Goal: Communication & Community: Answer question/provide support

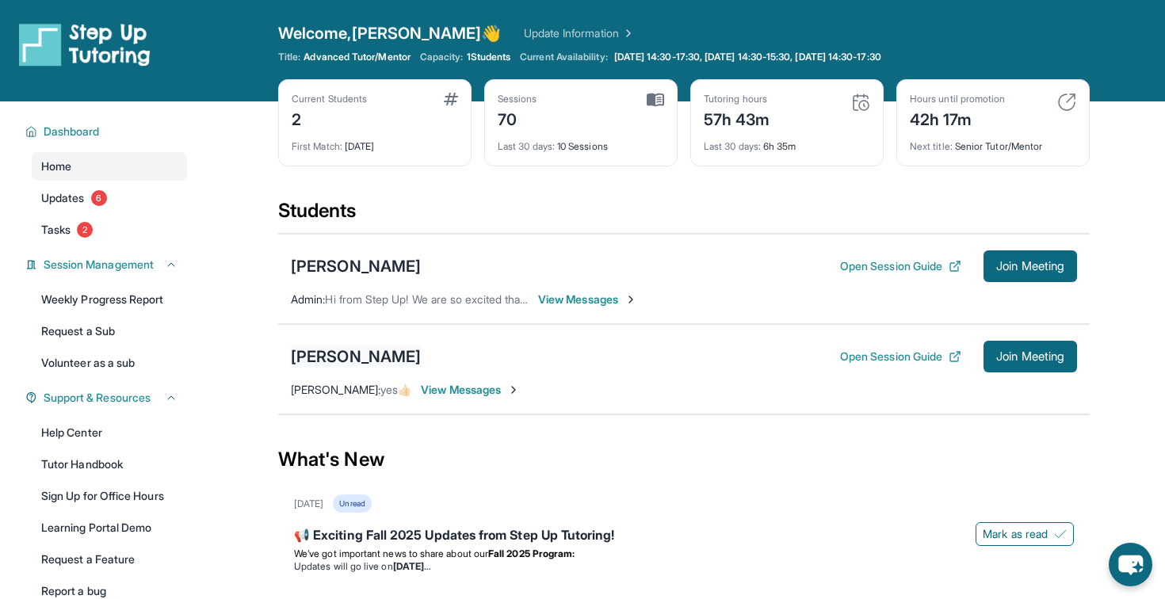
click at [408, 349] on div "[PERSON_NAME]" at bounding box center [356, 357] width 130 height 22
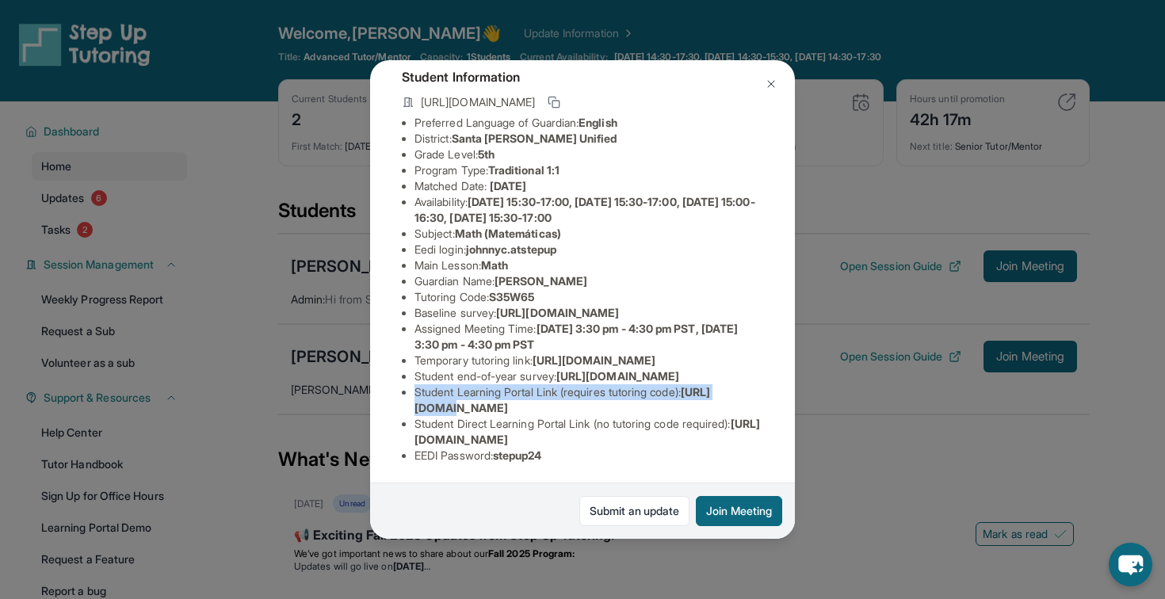
drag, startPoint x: 412, startPoint y: 395, endPoint x: 470, endPoint y: 412, distance: 60.4
click at [470, 412] on ul "Preferred Language of Guardian: English District: [GEOGRAPHIC_DATA][PERSON_NAME…" at bounding box center [583, 289] width 362 height 349
click at [470, 412] on span "[URL][DOMAIN_NAME]" at bounding box center [563, 399] width 296 height 29
drag, startPoint x: 411, startPoint y: 406, endPoint x: 693, endPoint y: 409, distance: 281.5
click at [693, 409] on ul "Preferred Language of Guardian: English District: [GEOGRAPHIC_DATA][PERSON_NAME…" at bounding box center [583, 289] width 362 height 349
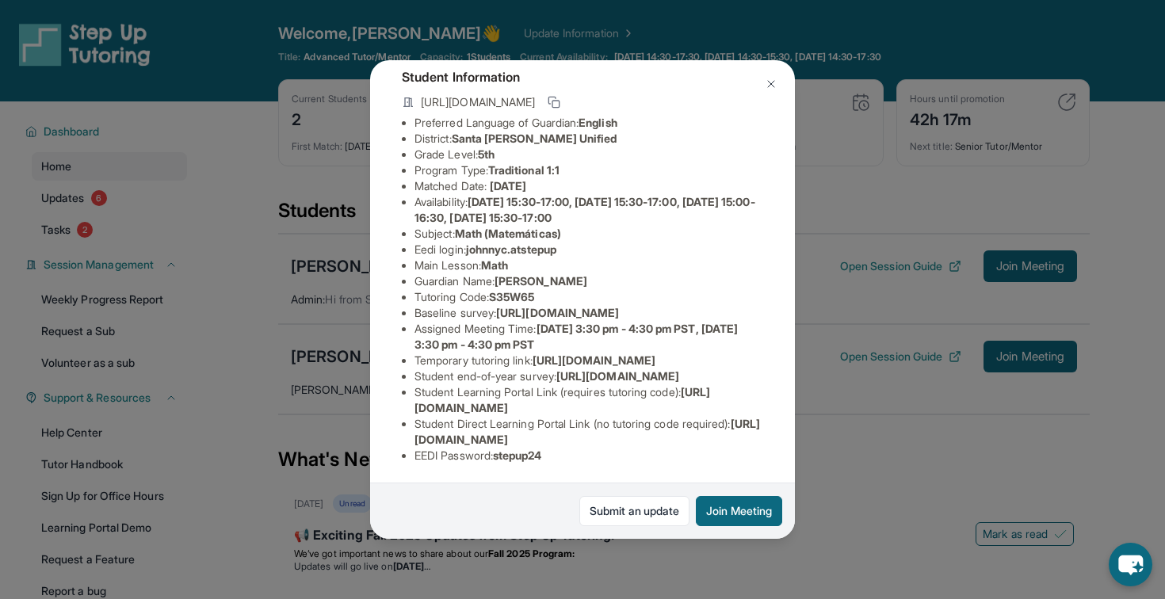
copy span "[URL][DOMAIN_NAME]"
click at [751, 526] on button "Join Meeting" at bounding box center [739, 511] width 86 height 30
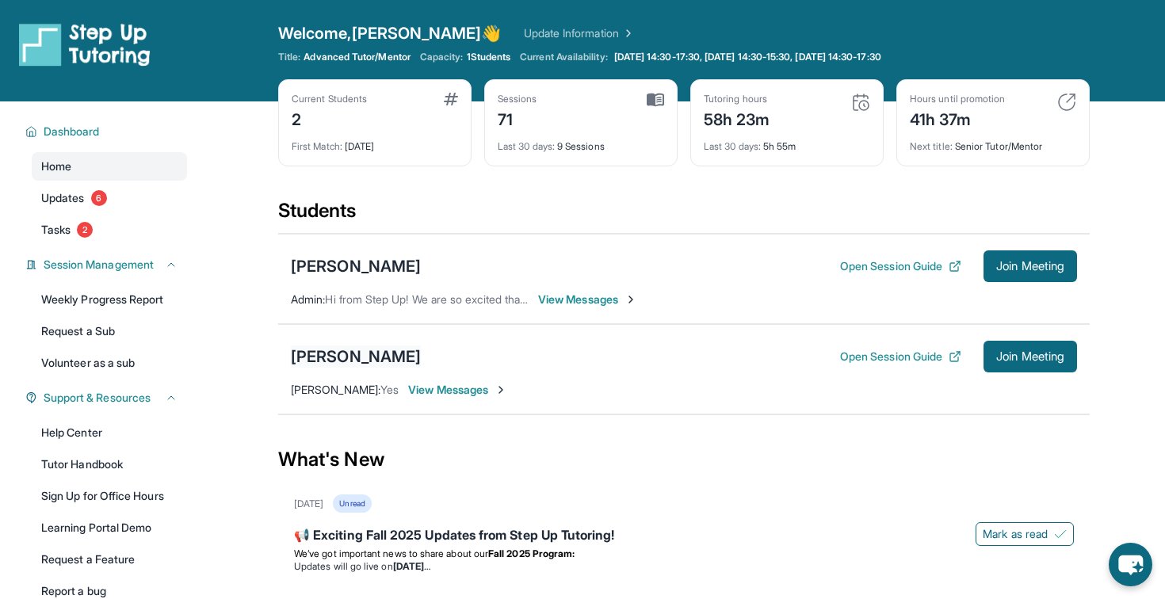
click at [406, 362] on div "[PERSON_NAME]" at bounding box center [356, 357] width 130 height 22
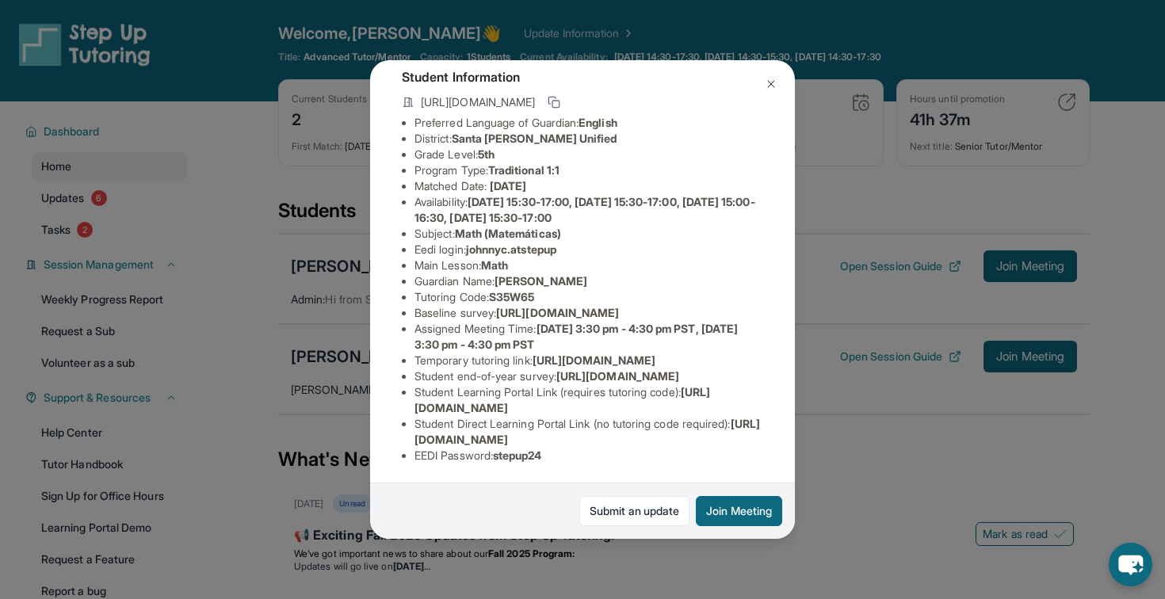
scroll to position [21, 0]
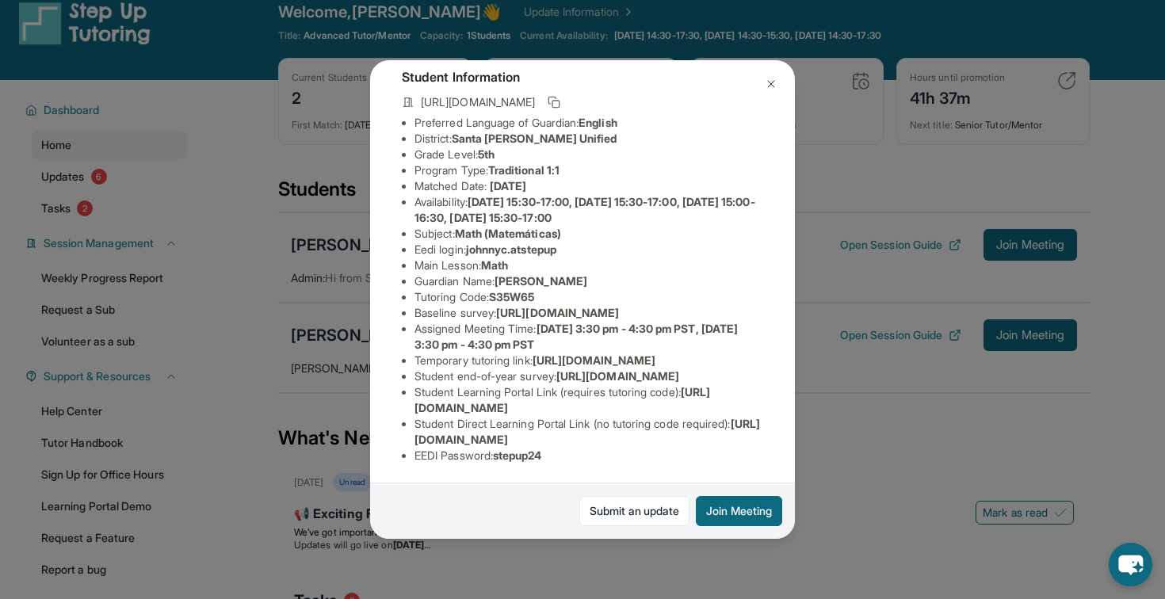
click at [557, 369] on span "[URL][DOMAIN_NAME]" at bounding box center [618, 375] width 123 height 13
drag, startPoint x: 413, startPoint y: 407, endPoint x: 691, endPoint y: 410, distance: 278.3
click at [691, 409] on ul "Preferred Language of Guardian: English District: [GEOGRAPHIC_DATA][PERSON_NAME…" at bounding box center [583, 289] width 362 height 349
copy span "[URL][DOMAIN_NAME]"
drag, startPoint x: 741, startPoint y: 438, endPoint x: 404, endPoint y: 430, distance: 337.0
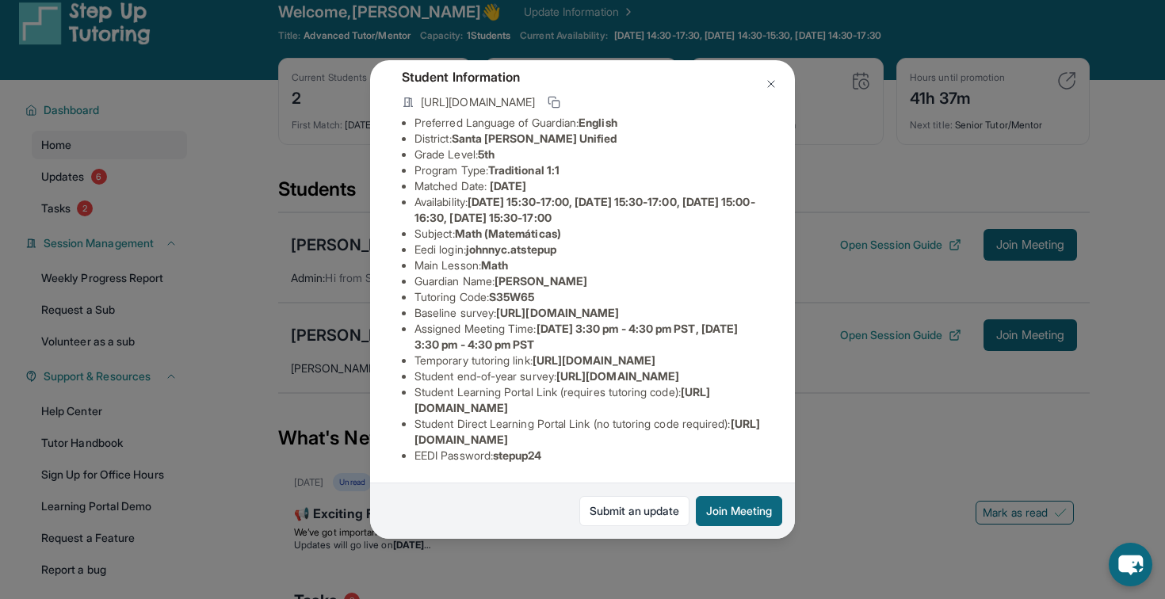
click at [415, 430] on li "Student Direct Learning Portal Link (no tutoring code required) : [URL][DOMAIN_…" at bounding box center [589, 432] width 349 height 32
drag, startPoint x: 409, startPoint y: 436, endPoint x: 776, endPoint y: 440, distance: 367.1
click at [776, 440] on div "[PERSON_NAME] Guardian: [PERSON_NAME] Student Information [URL][DOMAIN_NAME] Pr…" at bounding box center [582, 300] width 425 height 480
copy span "[URL][DOMAIN_NAME]"
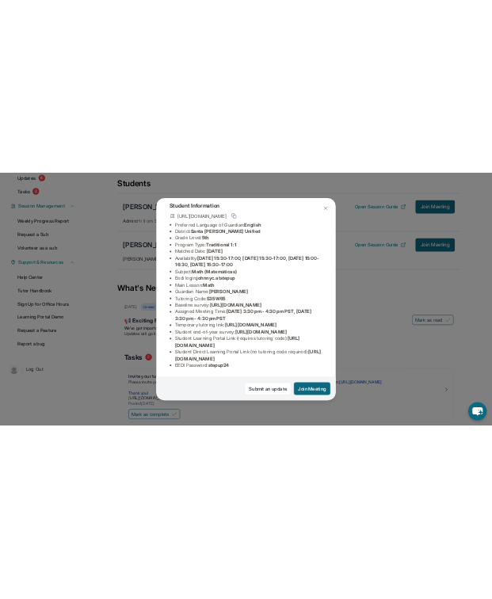
scroll to position [198, 0]
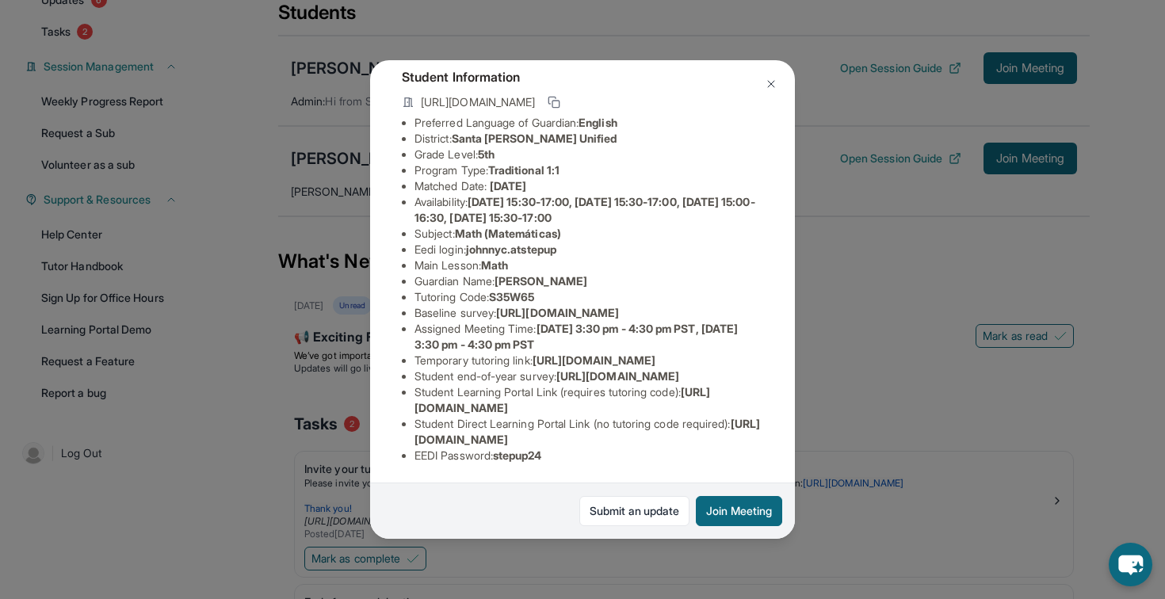
drag, startPoint x: 415, startPoint y: 285, endPoint x: 562, endPoint y: 301, distance: 147.6
click at [562, 353] on li "Temporary tutoring link : [URL][DOMAIN_NAME]" at bounding box center [589, 361] width 349 height 16
copy span "[URL][DOMAIN_NAME]"
click at [770, 86] on img at bounding box center [771, 84] width 13 height 13
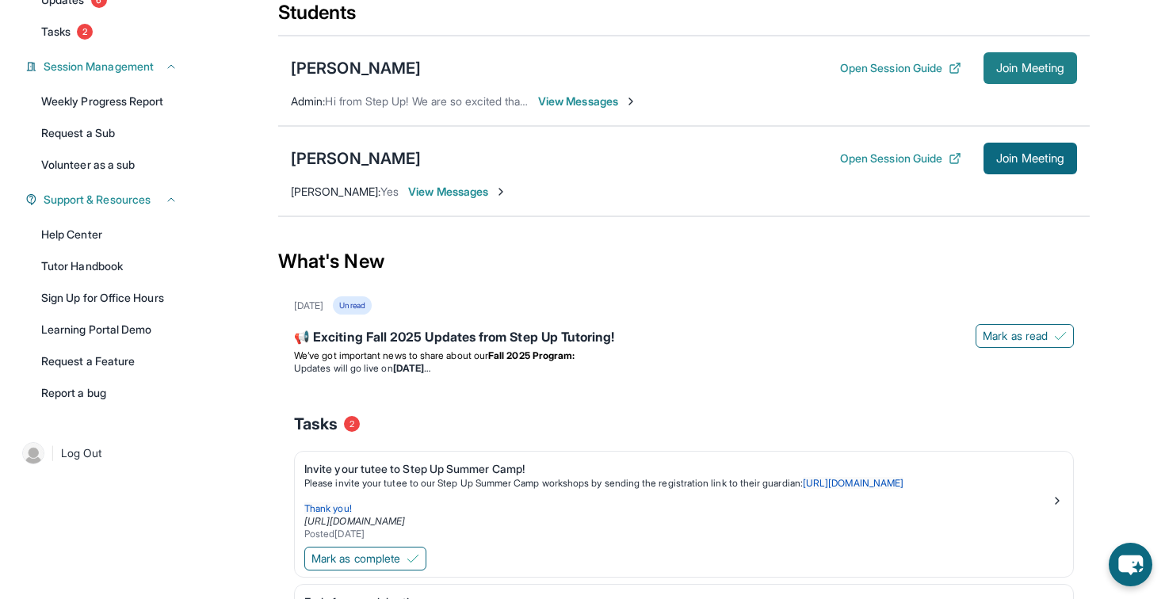
click at [1031, 71] on span "Join Meeting" at bounding box center [1031, 68] width 68 height 10
